Goal: Task Accomplishment & Management: Manage account settings

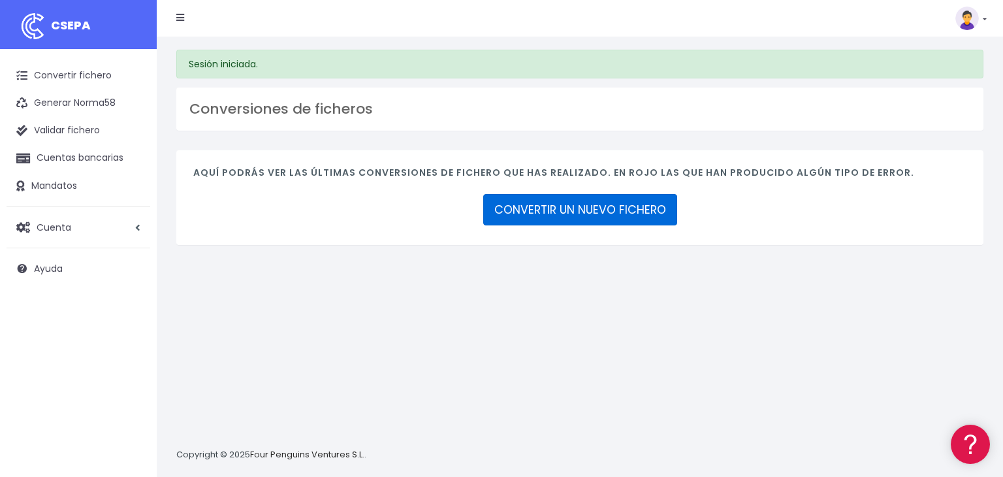
click at [539, 210] on link "CONVERTIR UN NUEVO FICHERO" at bounding box center [580, 209] width 194 height 31
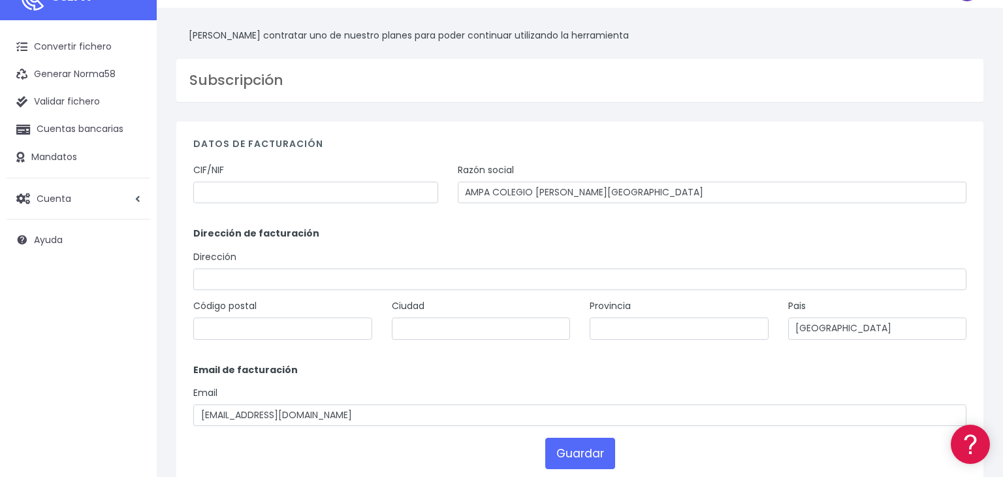
scroll to position [24, 0]
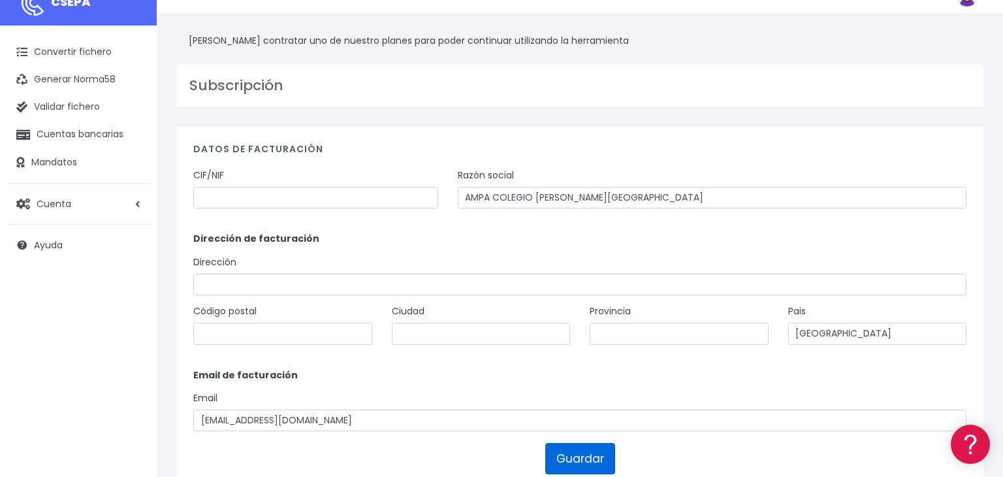
click at [580, 465] on button "Guardar" at bounding box center [580, 458] width 70 height 31
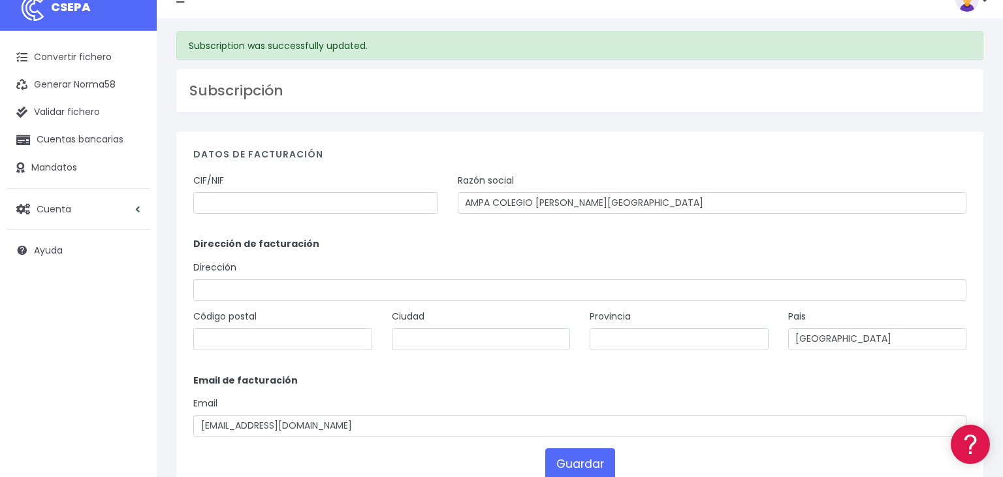
scroll to position [16, 0]
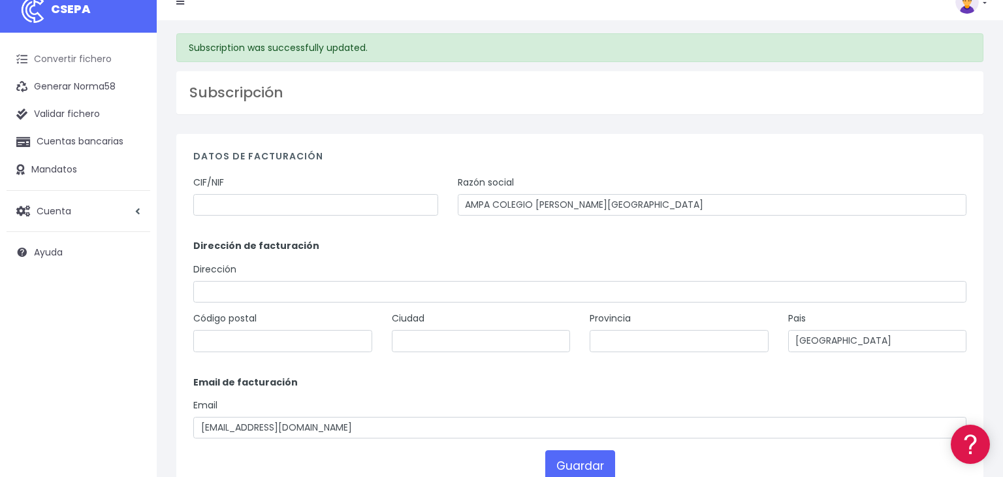
click at [72, 61] on link "Convertir fichero" at bounding box center [79, 59] width 144 height 27
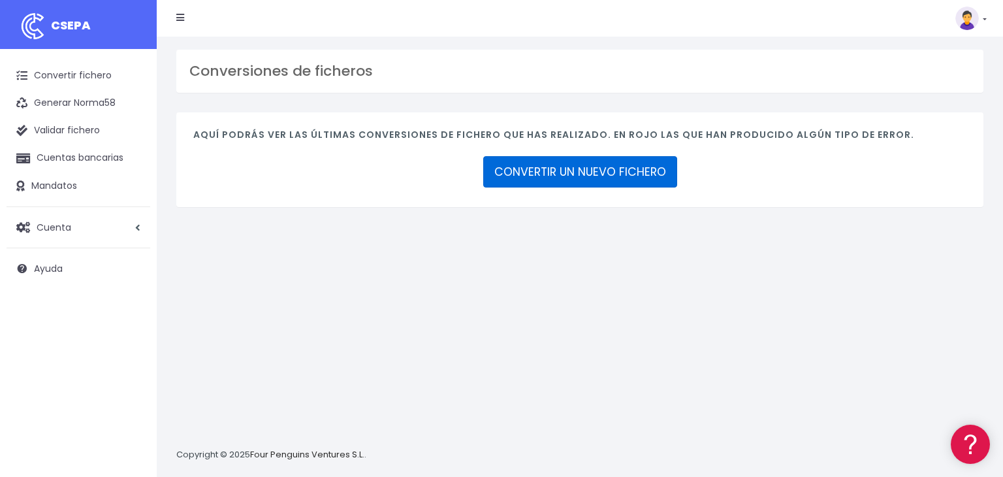
click at [541, 176] on link "CONVERTIR UN NUEVO FICHERO" at bounding box center [580, 171] width 194 height 31
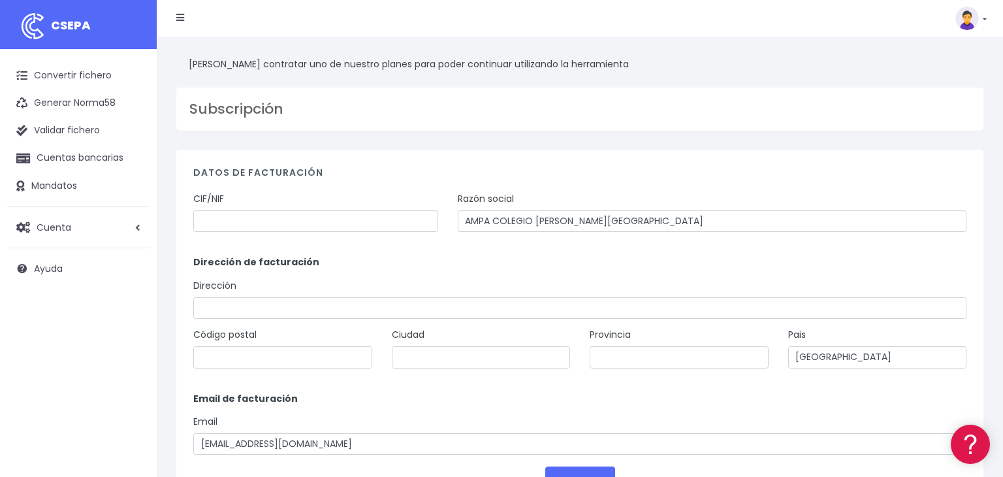
click at [981, 29] on link at bounding box center [970, 19] width 31 height 24
click at [937, 59] on link "Suscripción" at bounding box center [941, 57] width 90 height 24
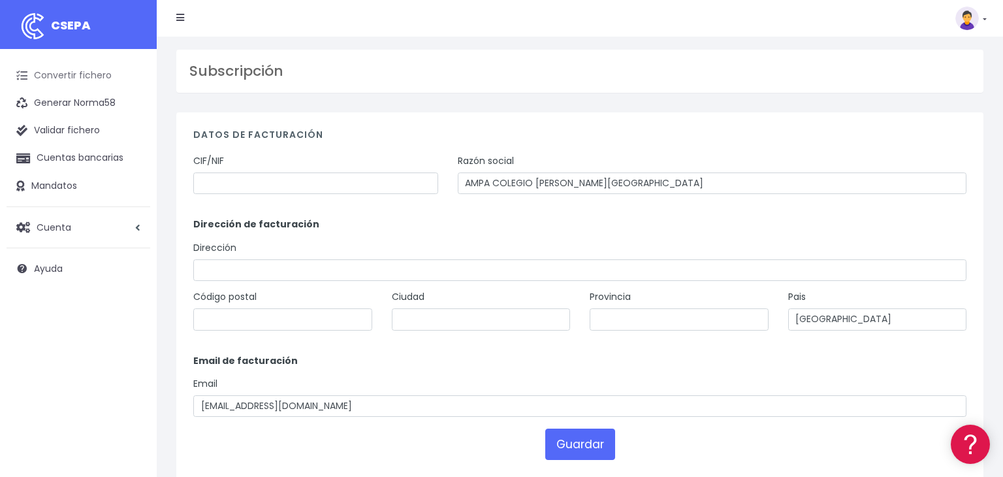
click at [71, 70] on link "Convertir fichero" at bounding box center [79, 75] width 144 height 27
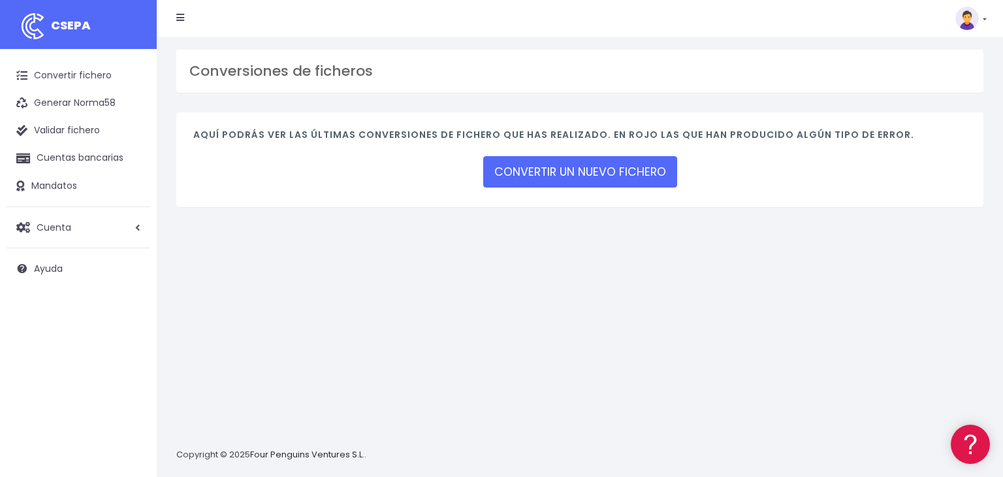
click at [983, 20] on link at bounding box center [970, 19] width 31 height 24
click at [925, 177] on link "Salir" at bounding box center [941, 181] width 90 height 24
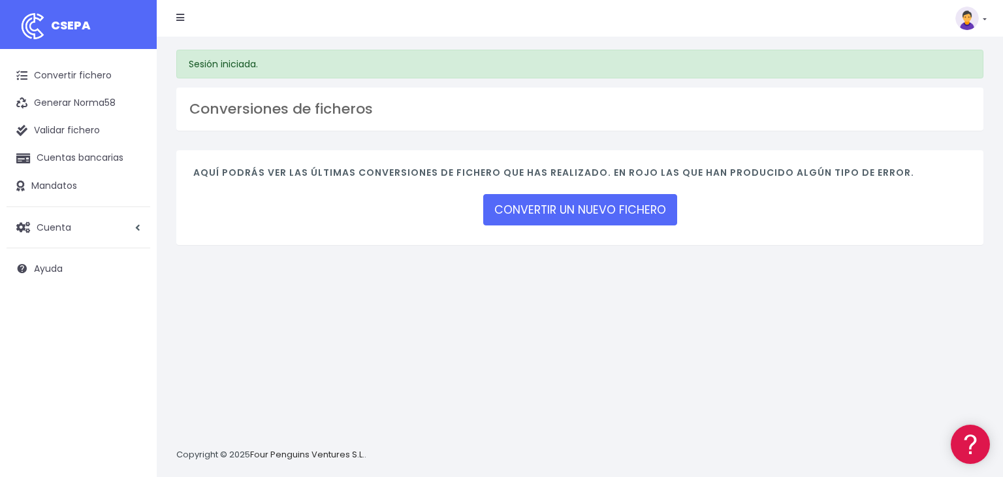
click at [981, 25] on link at bounding box center [970, 19] width 31 height 24
click at [940, 80] on link "Facturación" at bounding box center [941, 81] width 90 height 24
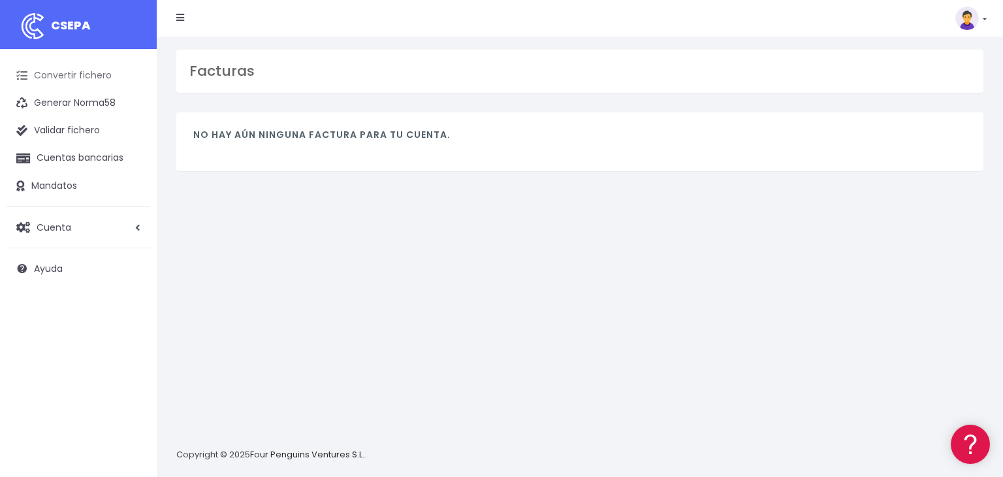
click at [104, 74] on link "Convertir fichero" at bounding box center [79, 75] width 144 height 27
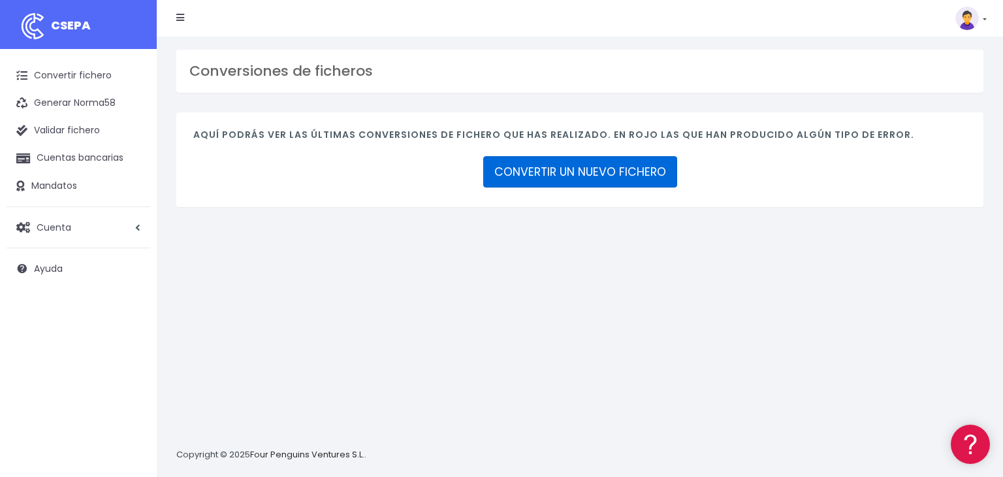
click at [561, 174] on link "CONVERTIR UN NUEVO FICHERO" at bounding box center [580, 171] width 194 height 31
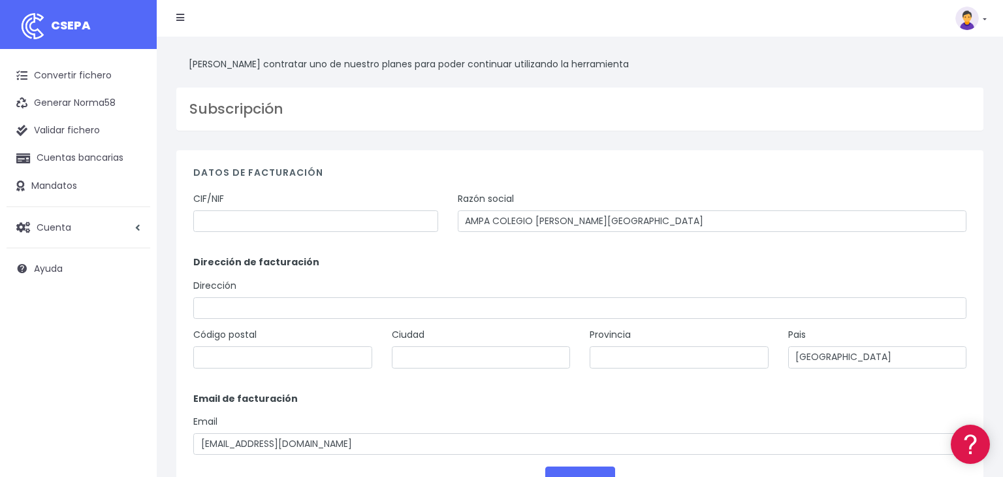
click at [181, 18] on icon at bounding box center [180, 17] width 8 height 9
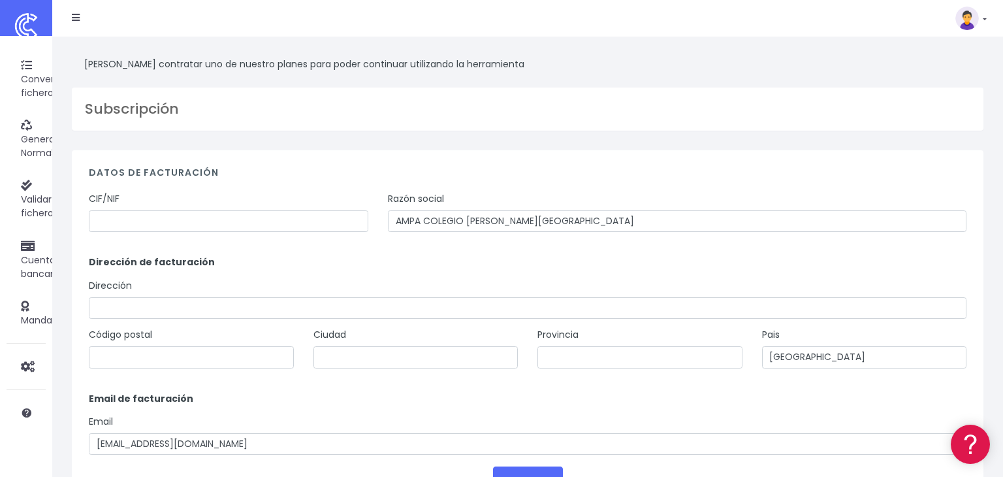
click at [77, 18] on icon at bounding box center [76, 17] width 8 height 9
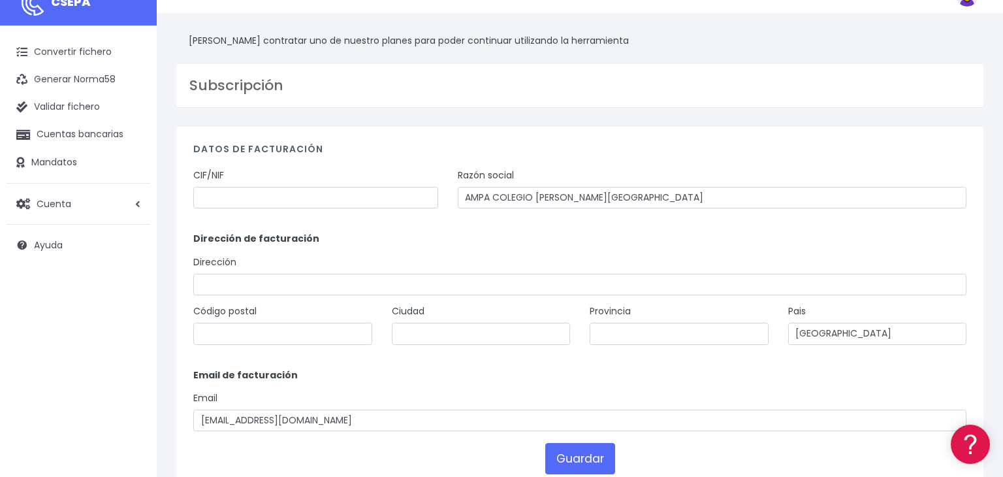
scroll to position [21, 0]
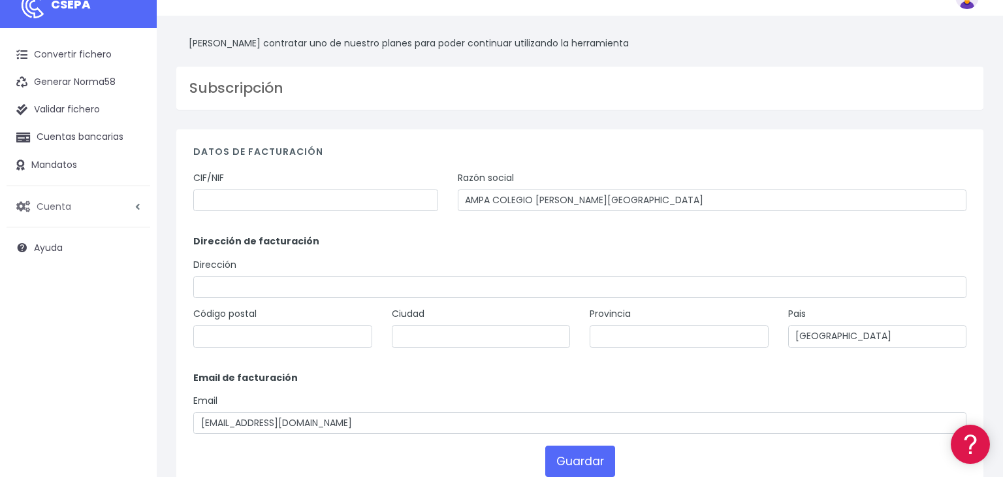
click at [110, 200] on link "Cuenta" at bounding box center [79, 206] width 144 height 27
click at [46, 256] on link "Suscripción" at bounding box center [85, 261] width 129 height 24
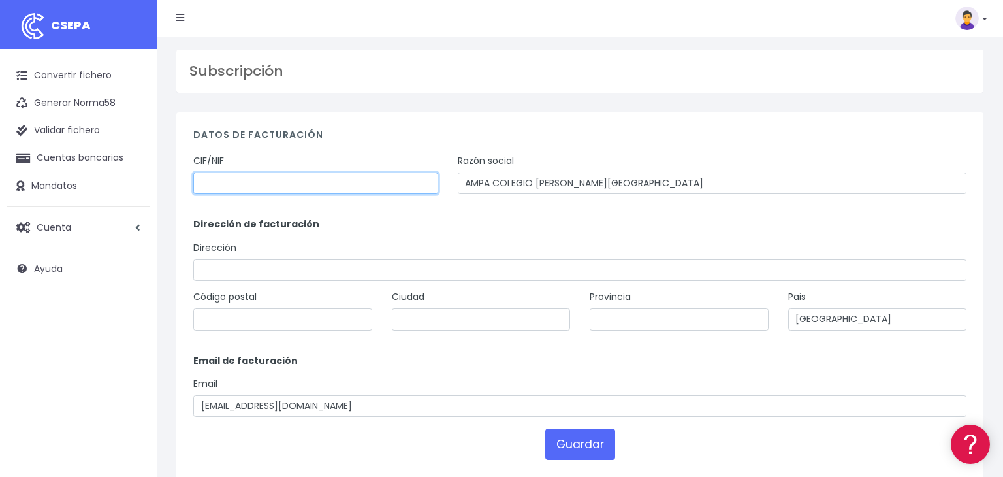
click at [253, 188] on input "text" at bounding box center [315, 183] width 245 height 22
type input "G46213591"
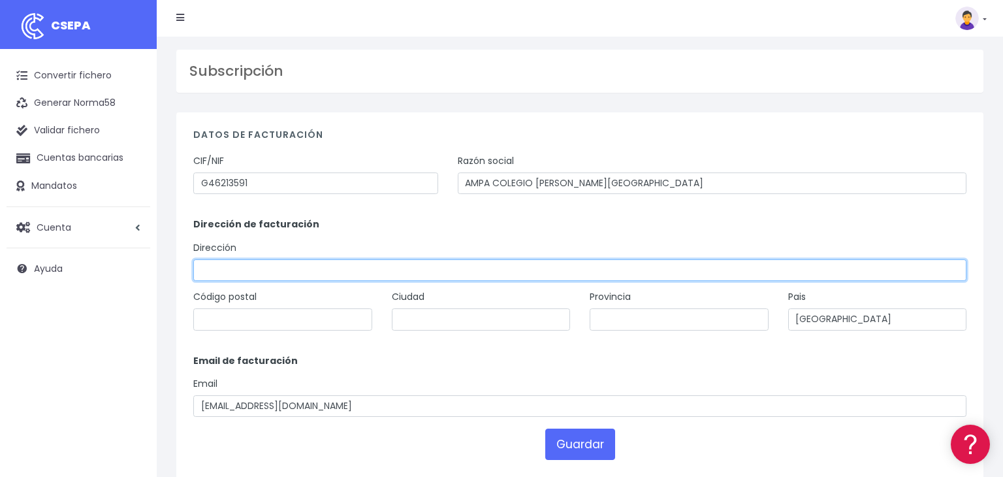
click at [546, 271] on input "text" at bounding box center [579, 270] width 773 height 22
type input "Espartero"
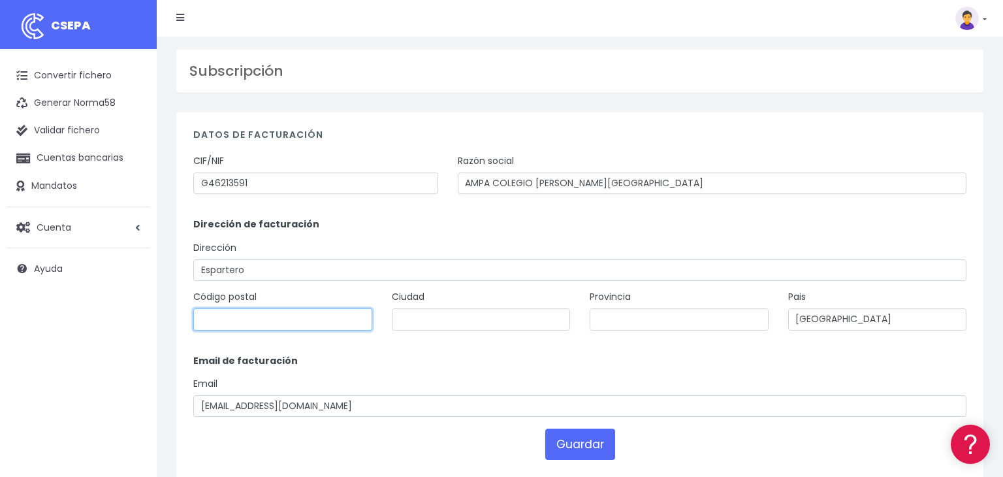
click at [327, 317] on input "text" at bounding box center [282, 319] width 179 height 22
type input "46100"
type input "Burjassot"
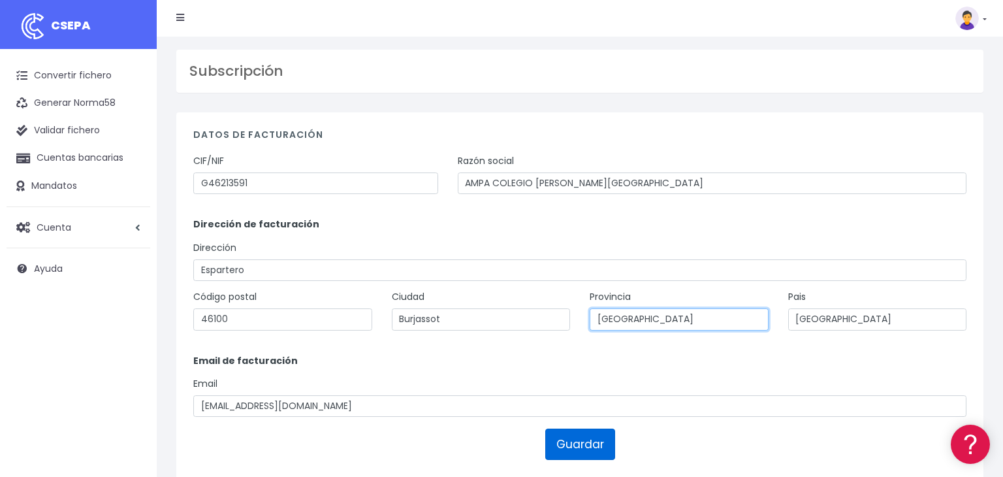
type input "[GEOGRAPHIC_DATA]"
click at [568, 457] on button "Guardar" at bounding box center [580, 443] width 70 height 31
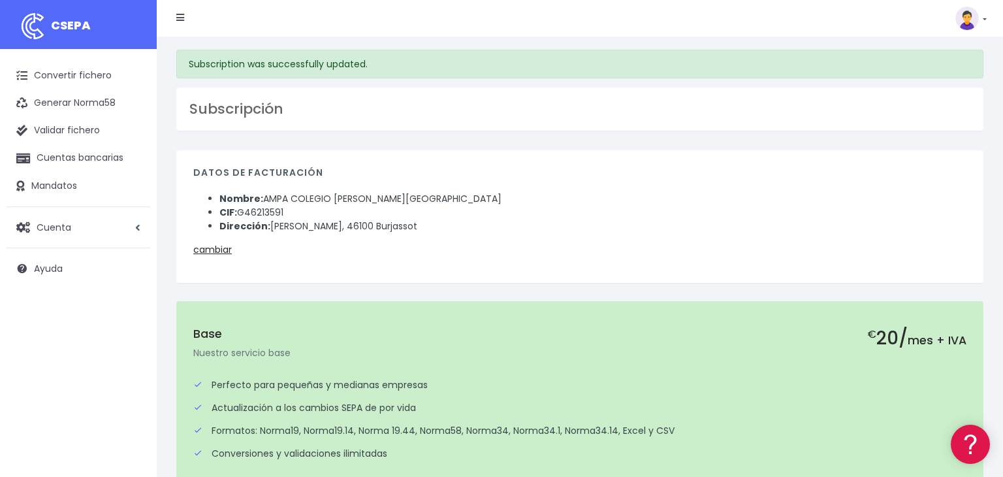
click at [267, 209] on li "CIF: G46213591" at bounding box center [592, 213] width 747 height 14
copy li "G46213591"
click at [267, 209] on li "CIF: G46213591" at bounding box center [592, 213] width 747 height 14
click at [62, 230] on span "Cuenta" at bounding box center [54, 226] width 35 height 13
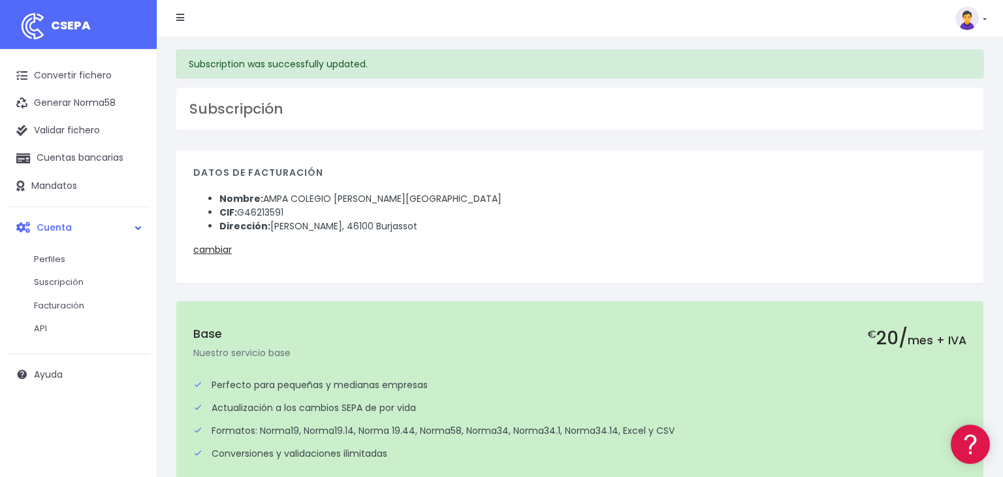
click at [983, 22] on link at bounding box center [970, 19] width 31 height 24
click at [926, 178] on link "Salir" at bounding box center [941, 181] width 90 height 24
